Goal: Task Accomplishment & Management: Complete application form

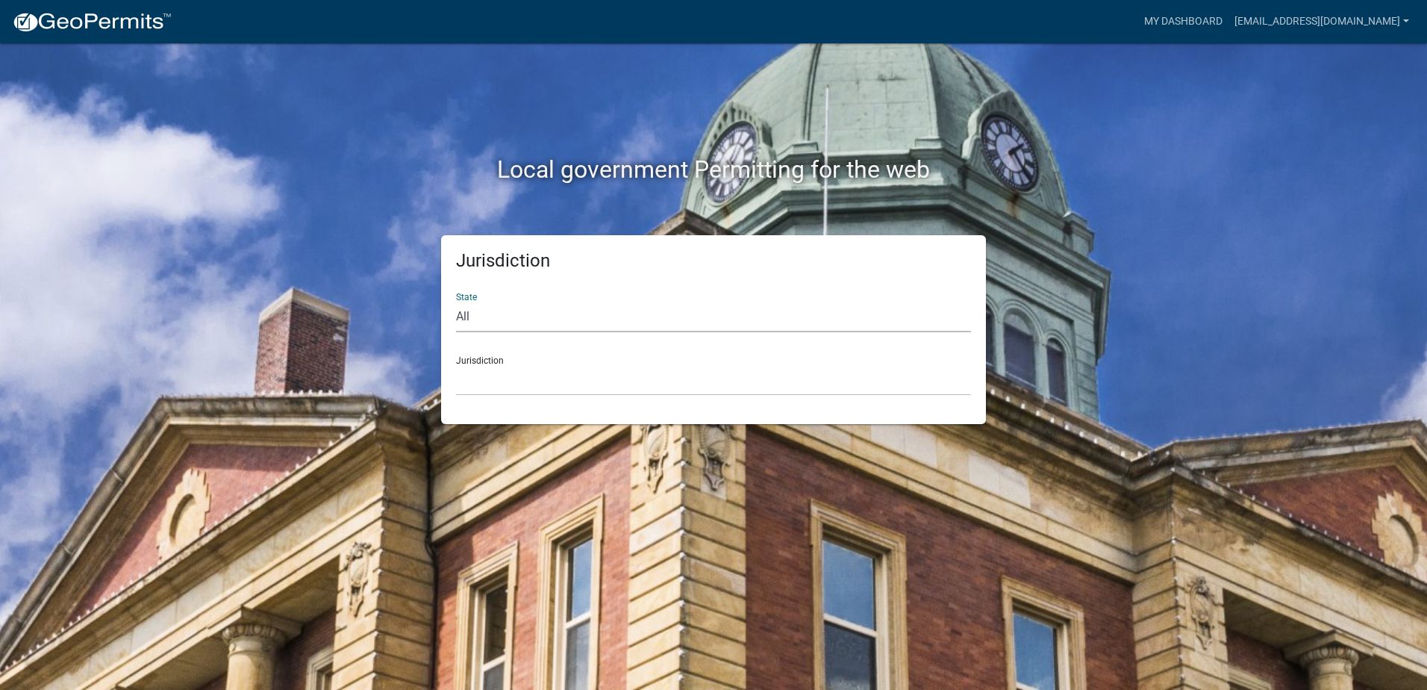
click at [479, 312] on select "All [US_STATE] [US_STATE] [US_STATE] [US_STATE] [US_STATE] [US_STATE] [US_STATE…" at bounding box center [713, 317] width 515 height 31
select select "[US_STATE]"
click at [456, 302] on select "All [US_STATE] [US_STATE] [US_STATE] [US_STATE] [US_STATE] [US_STATE] [US_STATE…" at bounding box center [713, 317] width 515 height 31
click at [507, 383] on select "[GEOGRAPHIC_DATA], [US_STATE][PERSON_NAME][GEOGRAPHIC_DATA], [US_STATE][PERSON_…" at bounding box center [713, 380] width 515 height 31
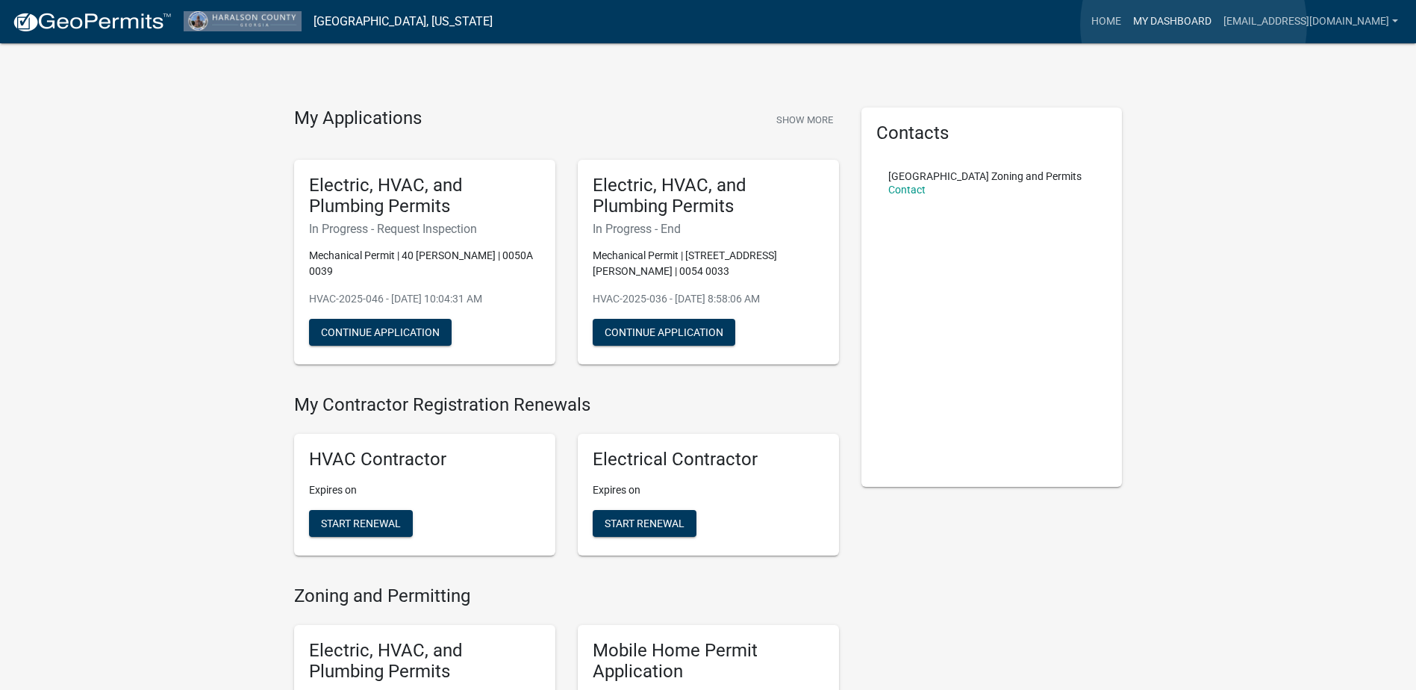
click at [1194, 25] on link "My Dashboard" at bounding box center [1172, 21] width 90 height 28
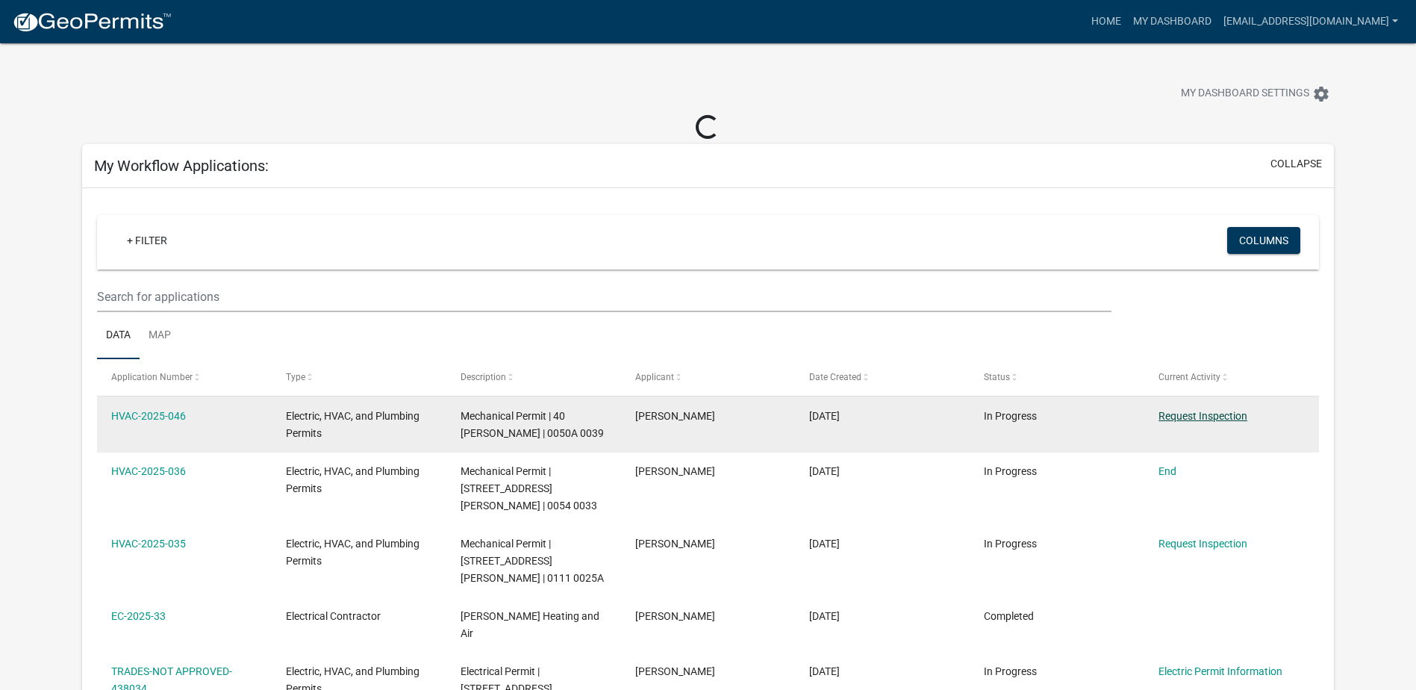
click at [1181, 414] on link "Request Inspection" at bounding box center [1203, 416] width 89 height 12
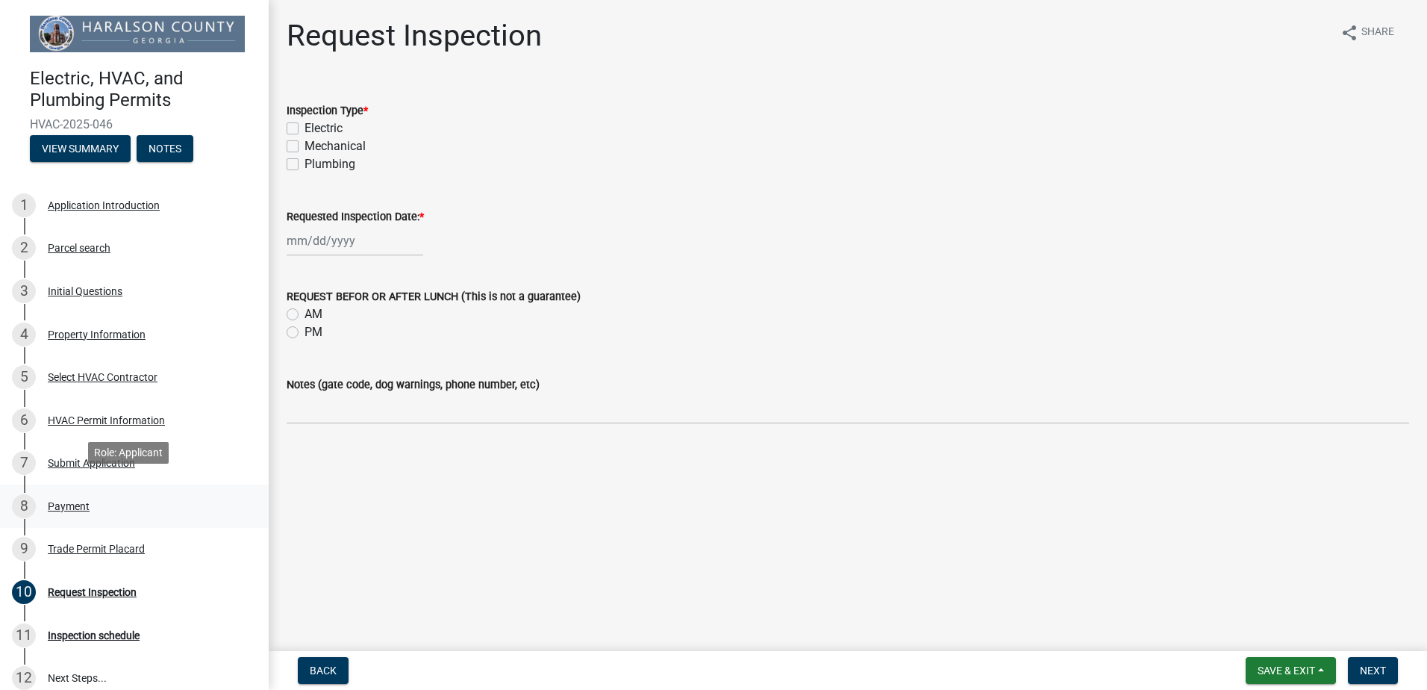
scroll to position [75, 0]
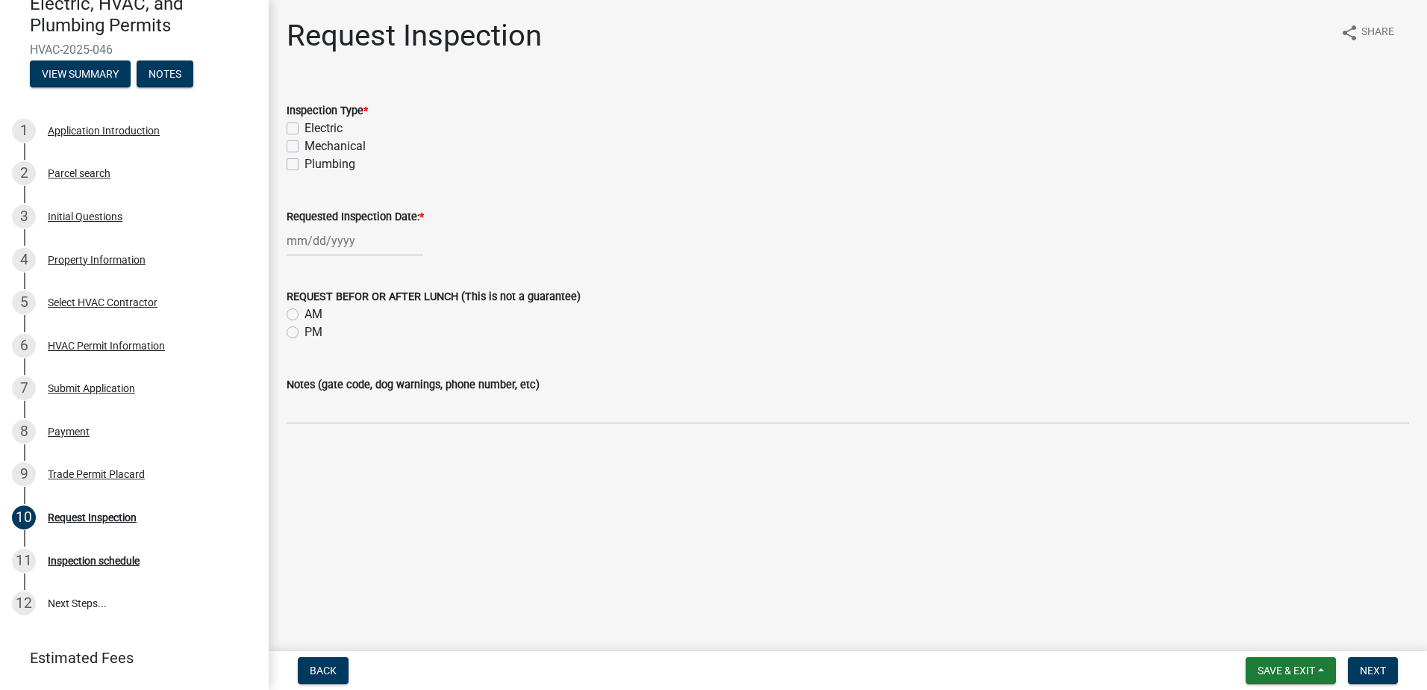
click at [305, 145] on label "Mechanical" at bounding box center [335, 146] width 61 height 18
click at [305, 145] on input "Mechanical" at bounding box center [310, 142] width 10 height 10
checkbox input "true"
checkbox input "false"
checkbox input "true"
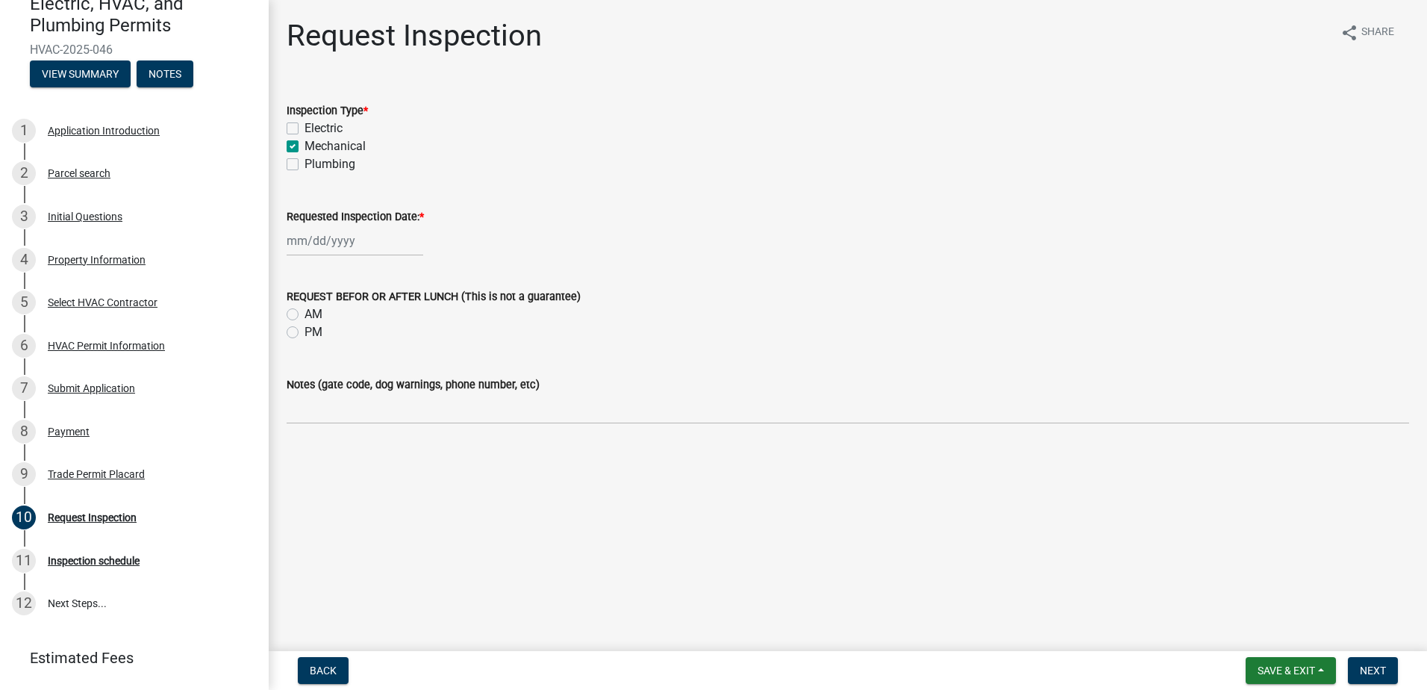
checkbox input "false"
click at [331, 246] on div at bounding box center [355, 240] width 137 height 31
select select "10"
select select "2025"
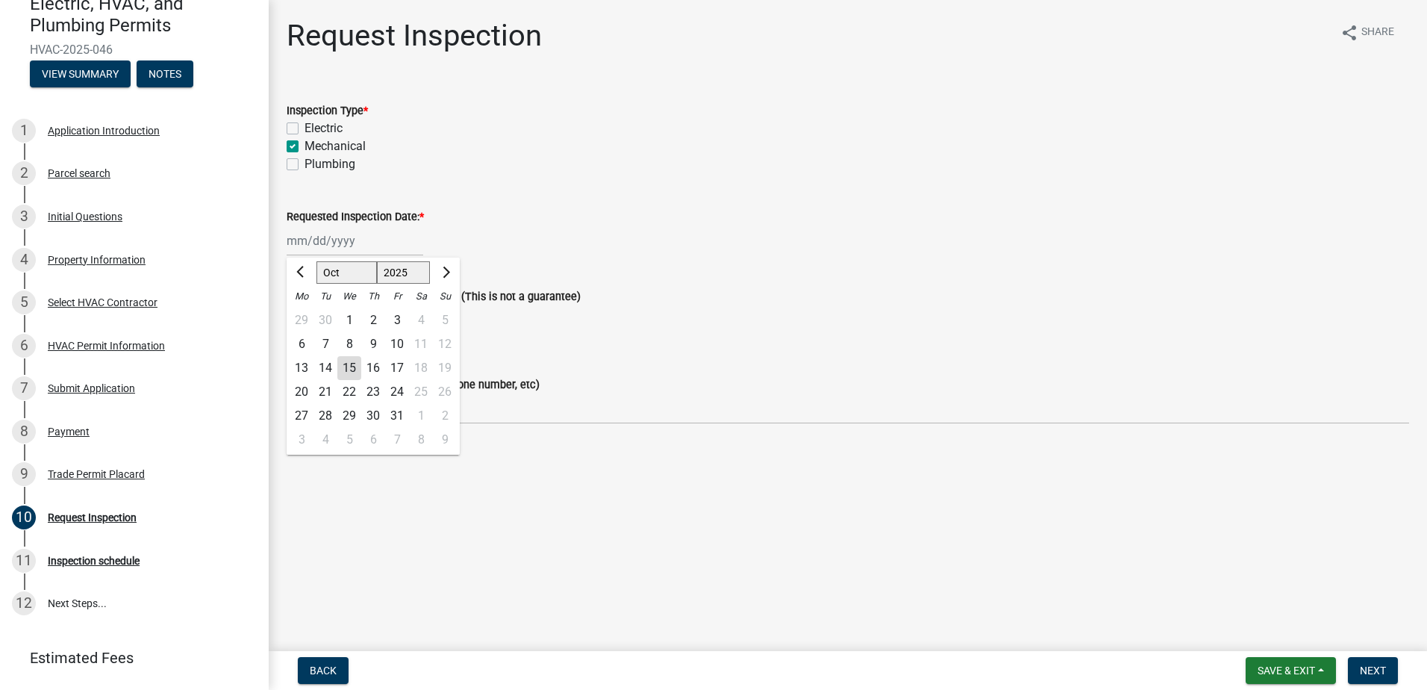
click at [368, 393] on div "23" at bounding box center [373, 392] width 24 height 24
type input "[DATE]"
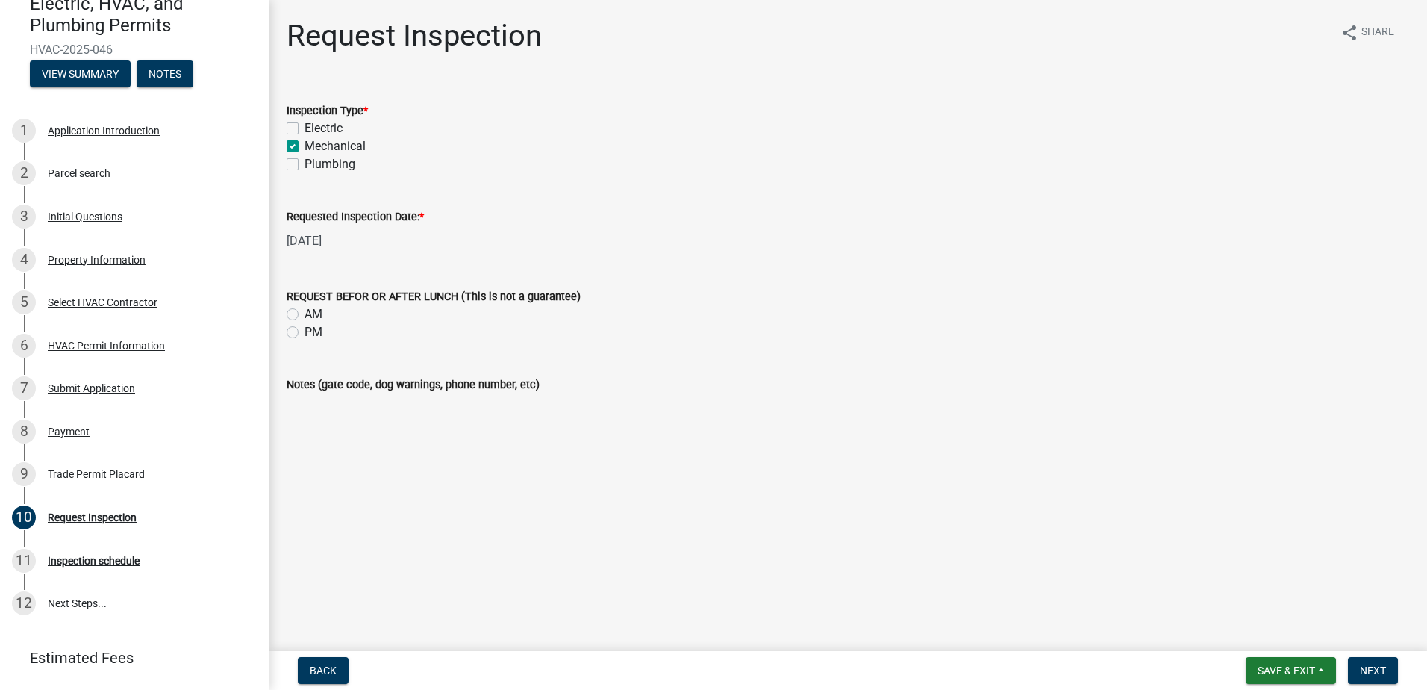
click at [305, 315] on label "AM" at bounding box center [314, 314] width 18 height 18
click at [305, 315] on input "AM" at bounding box center [310, 310] width 10 height 10
radio input "true"
click at [1368, 670] on span "Next" at bounding box center [1373, 670] width 26 height 12
